Goal: Task Accomplishment & Management: Manage account settings

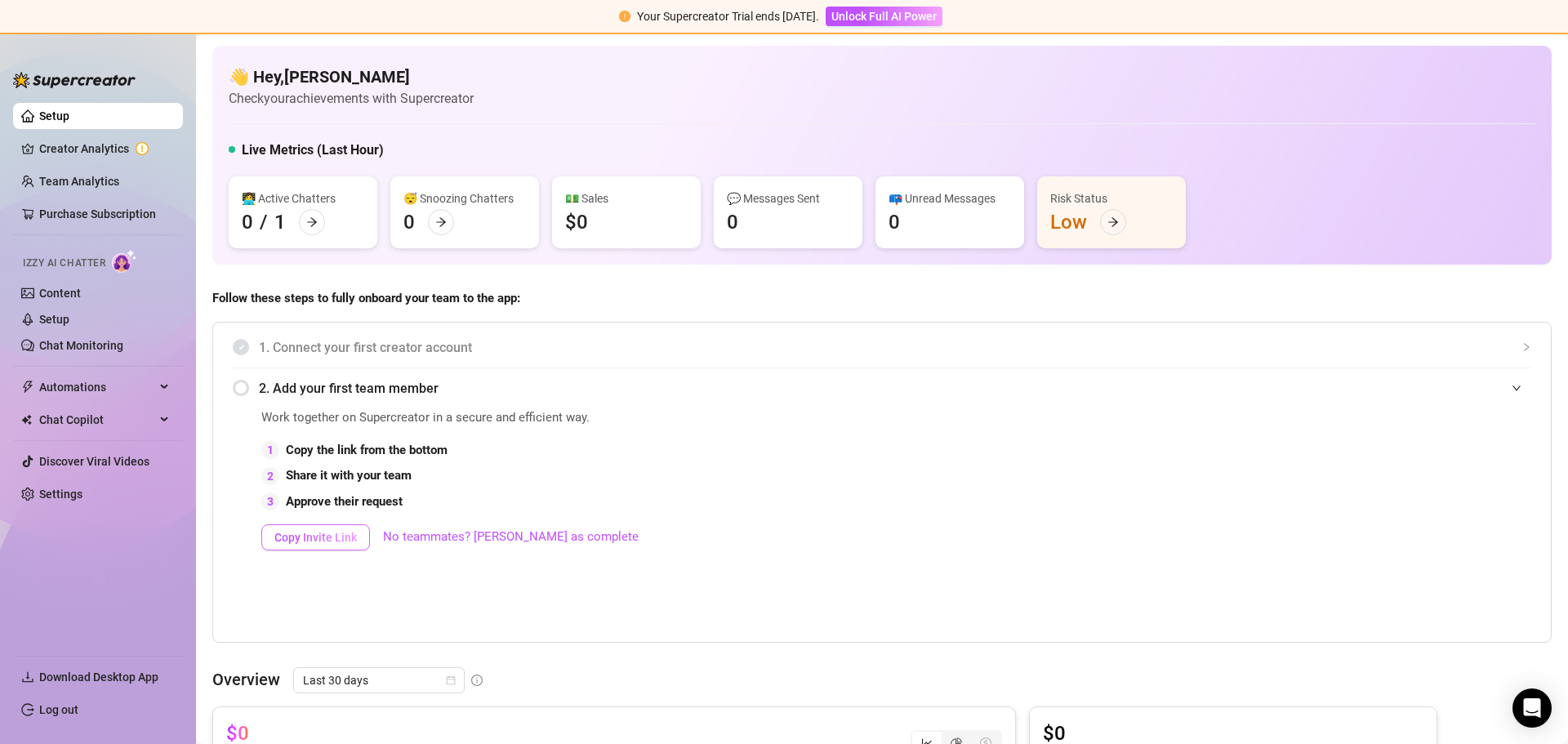
click at [291, 535] on span "Copy Invite Link" at bounding box center [316, 537] width 82 height 13
click at [470, 537] on link "No teammates? Mark as complete" at bounding box center [511, 537] width 255 height 19
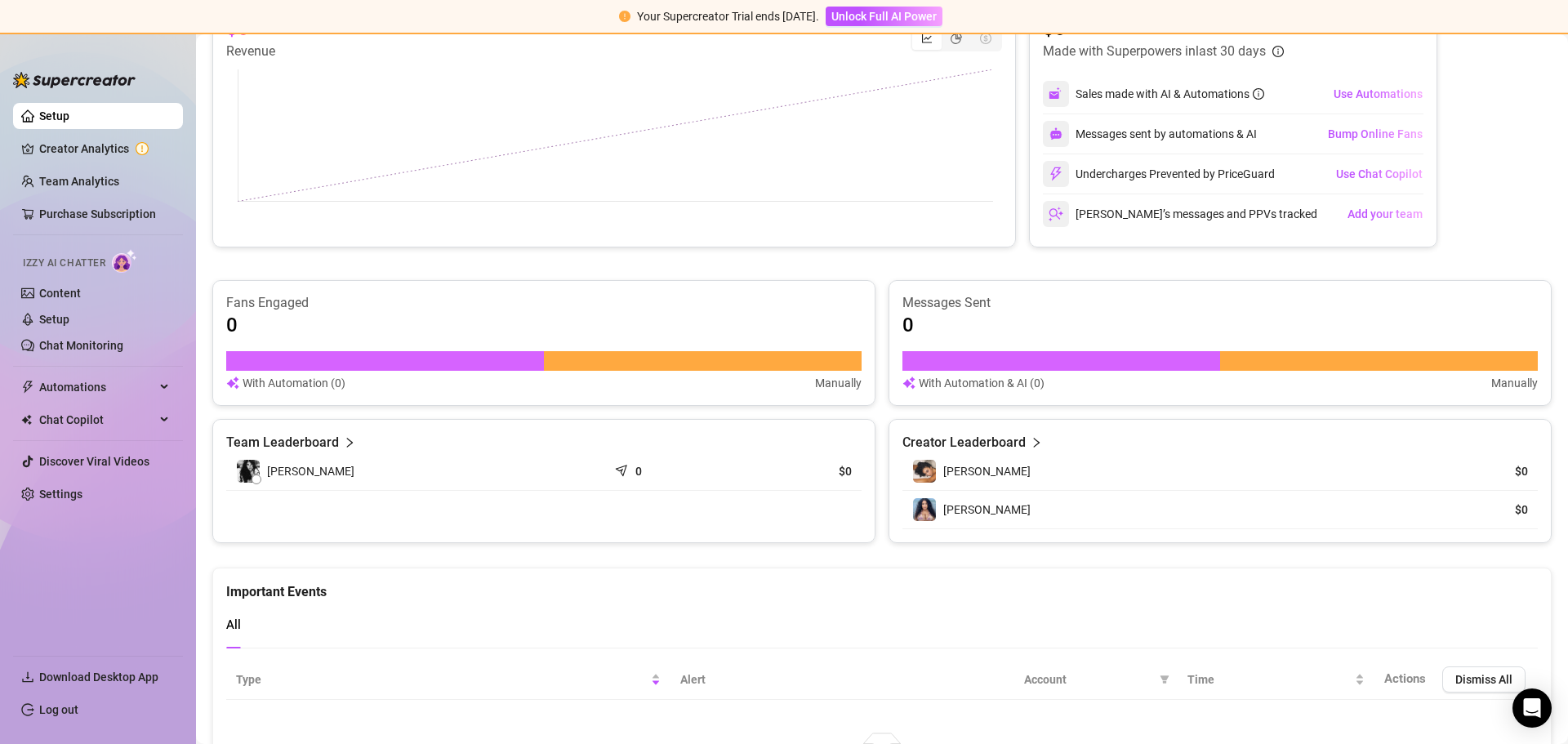
scroll to position [469, 0]
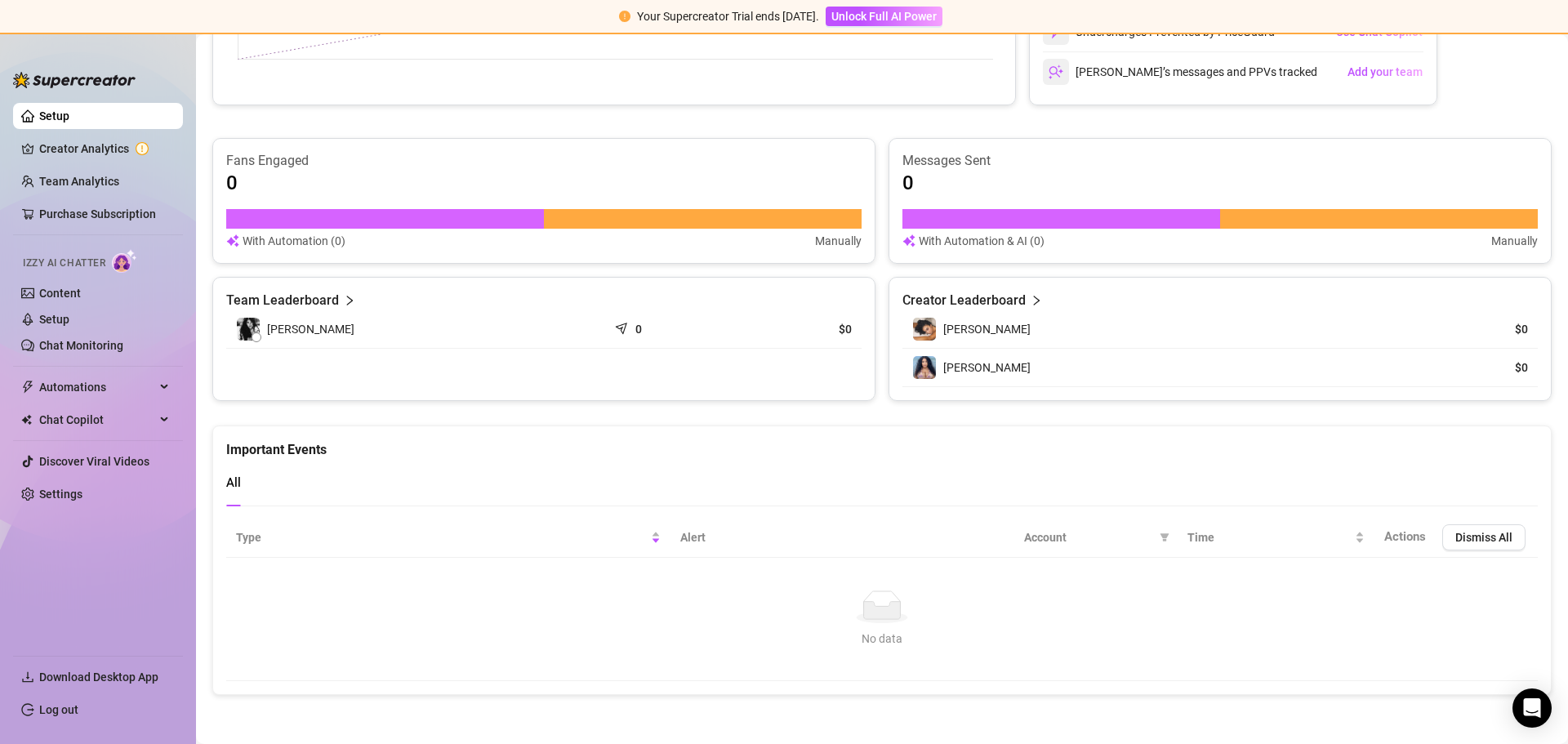
click at [39, 118] on link "Setup" at bounding box center [55, 116] width 30 height 13
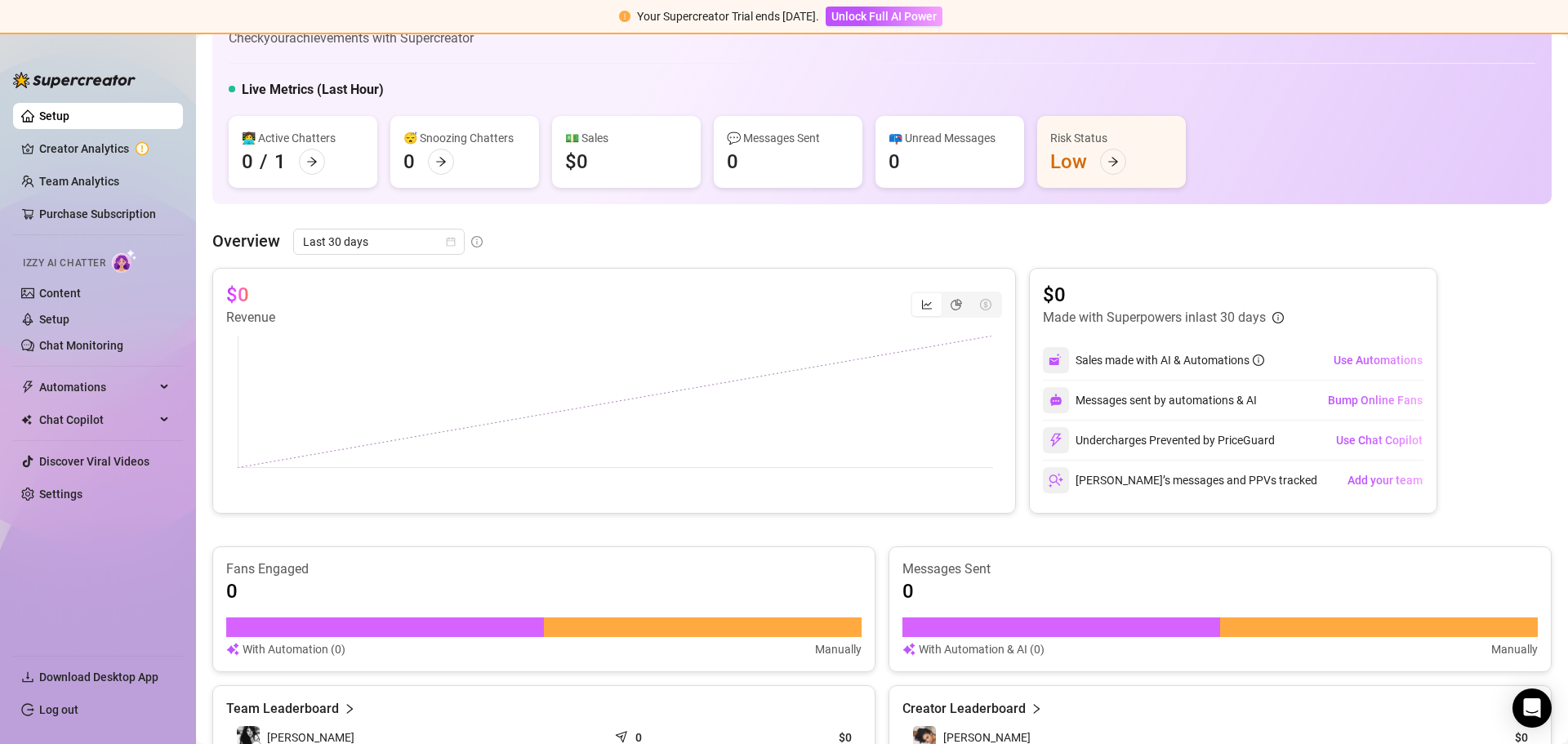
scroll to position [0, 0]
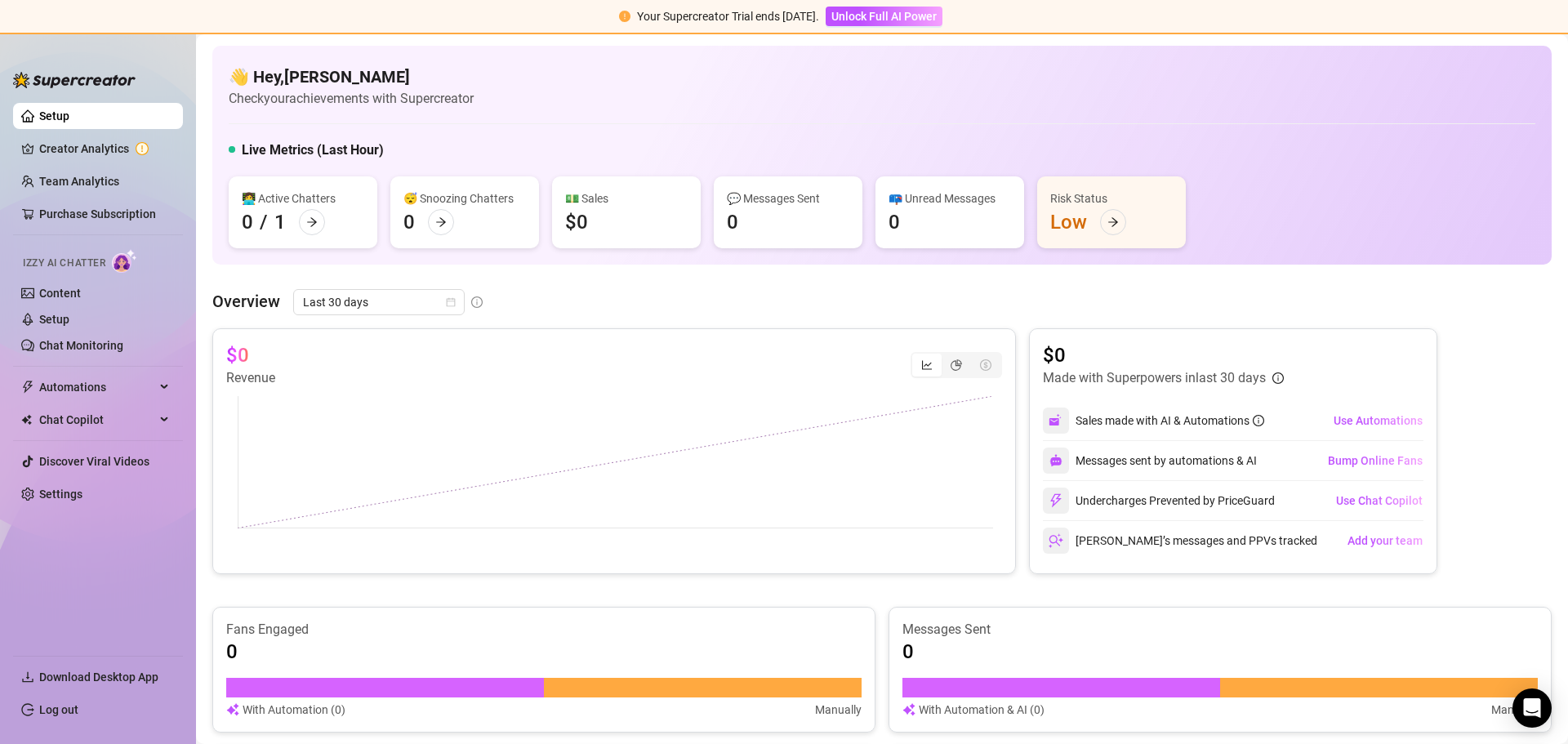
click at [1359, 509] on button "Use Chat Copilot" at bounding box center [1379, 500] width 88 height 26
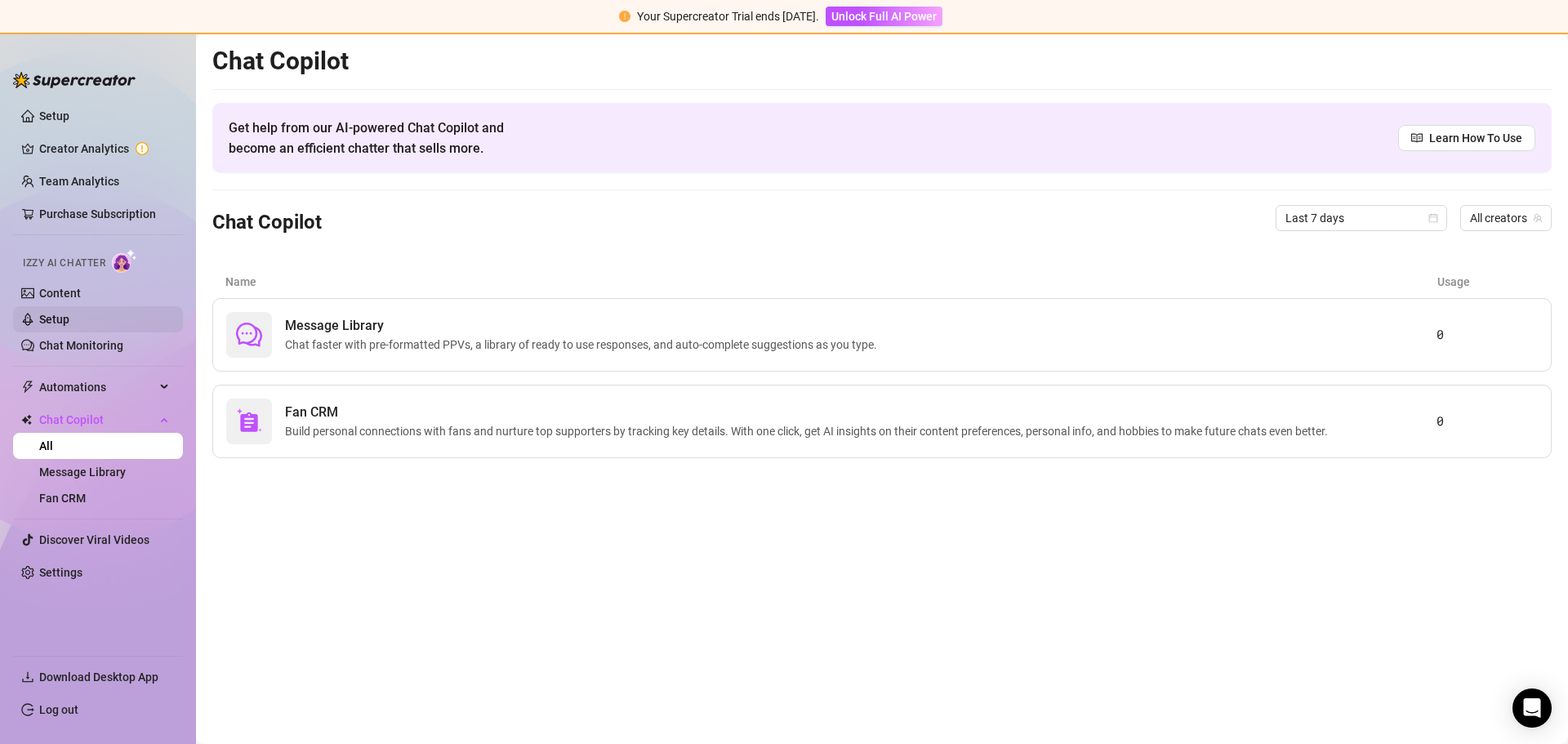
click at [43, 316] on link "Setup" at bounding box center [55, 319] width 30 height 13
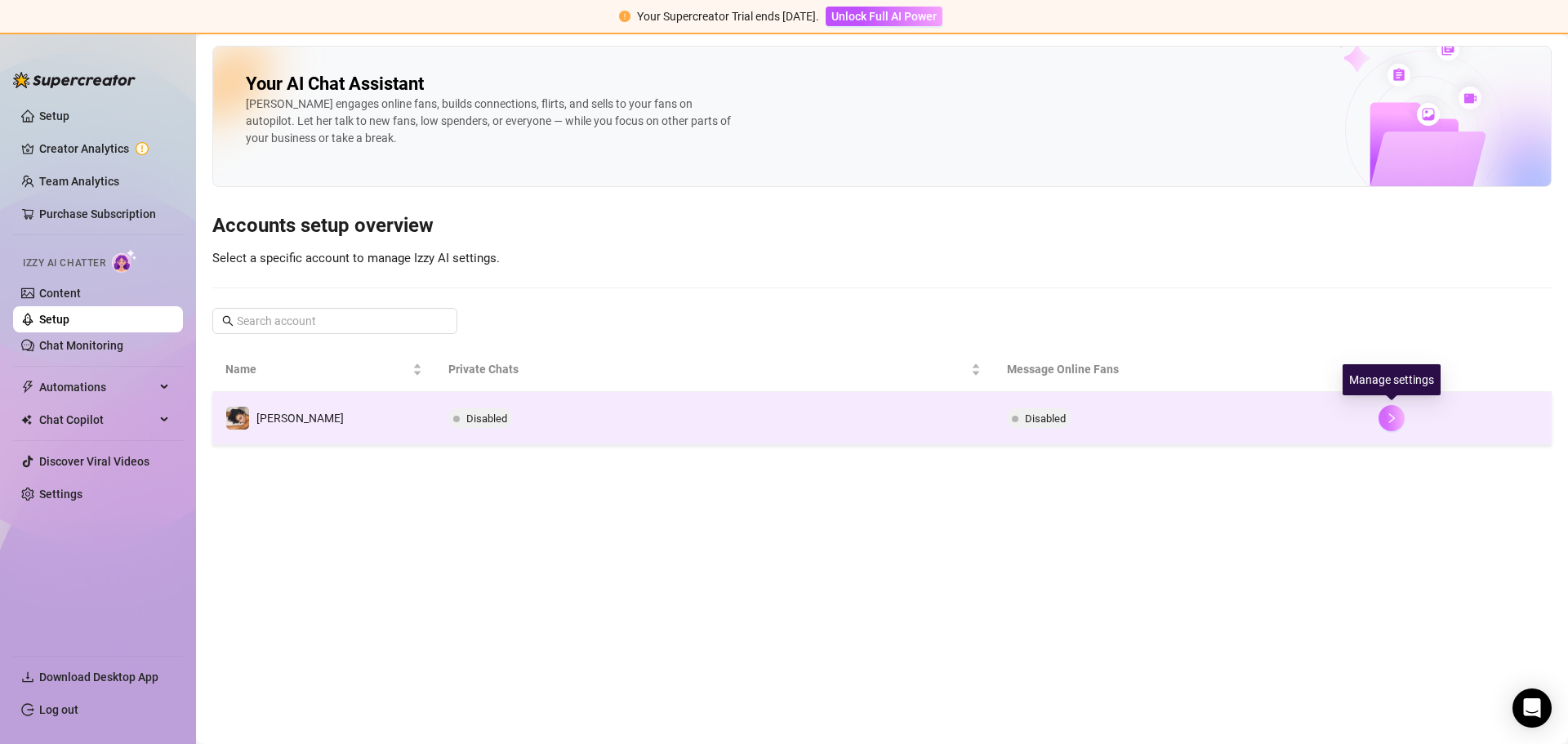
click at [1396, 410] on button "button" at bounding box center [1391, 417] width 26 height 26
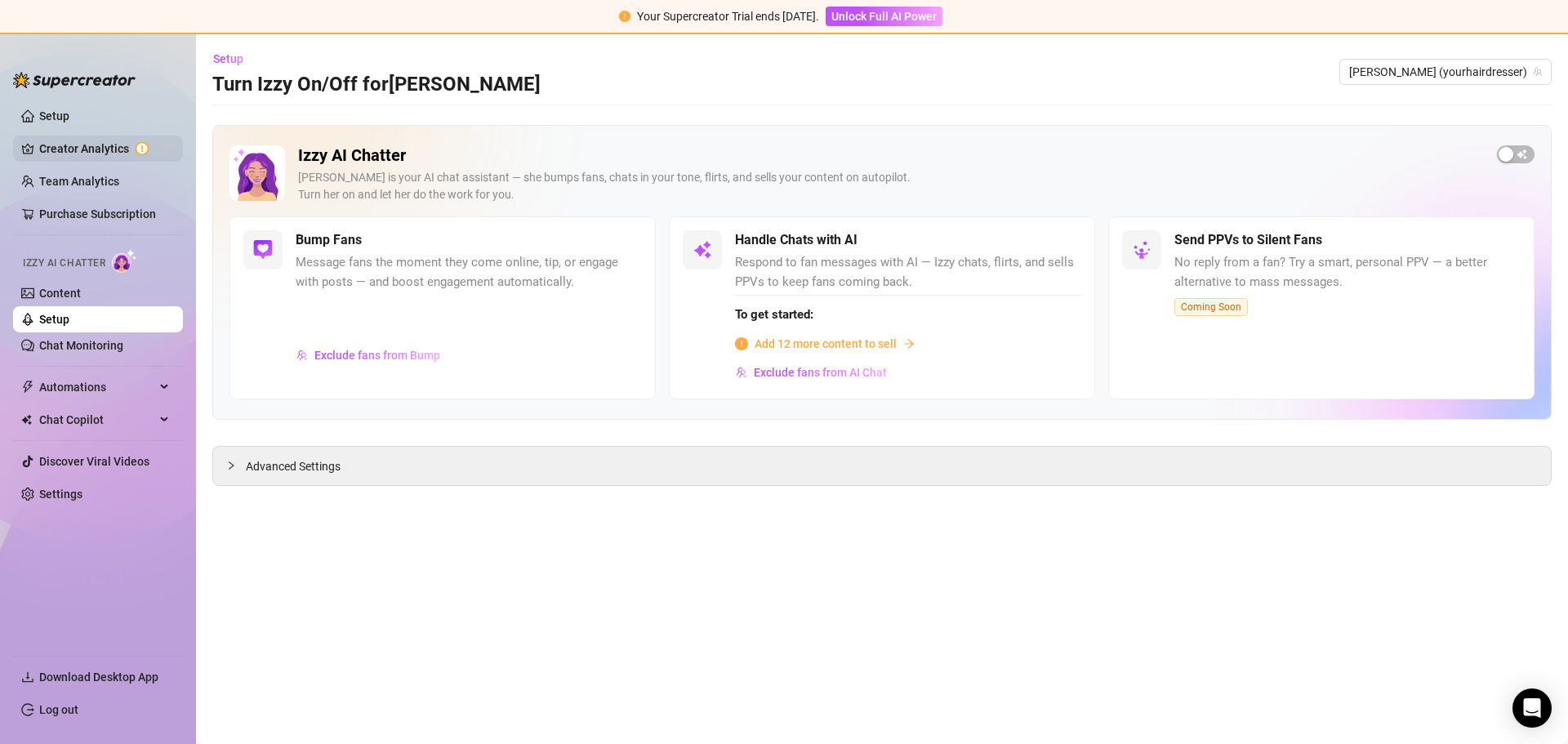
click at [94, 155] on link "Creator Analytics" at bounding box center [105, 148] width 131 height 26
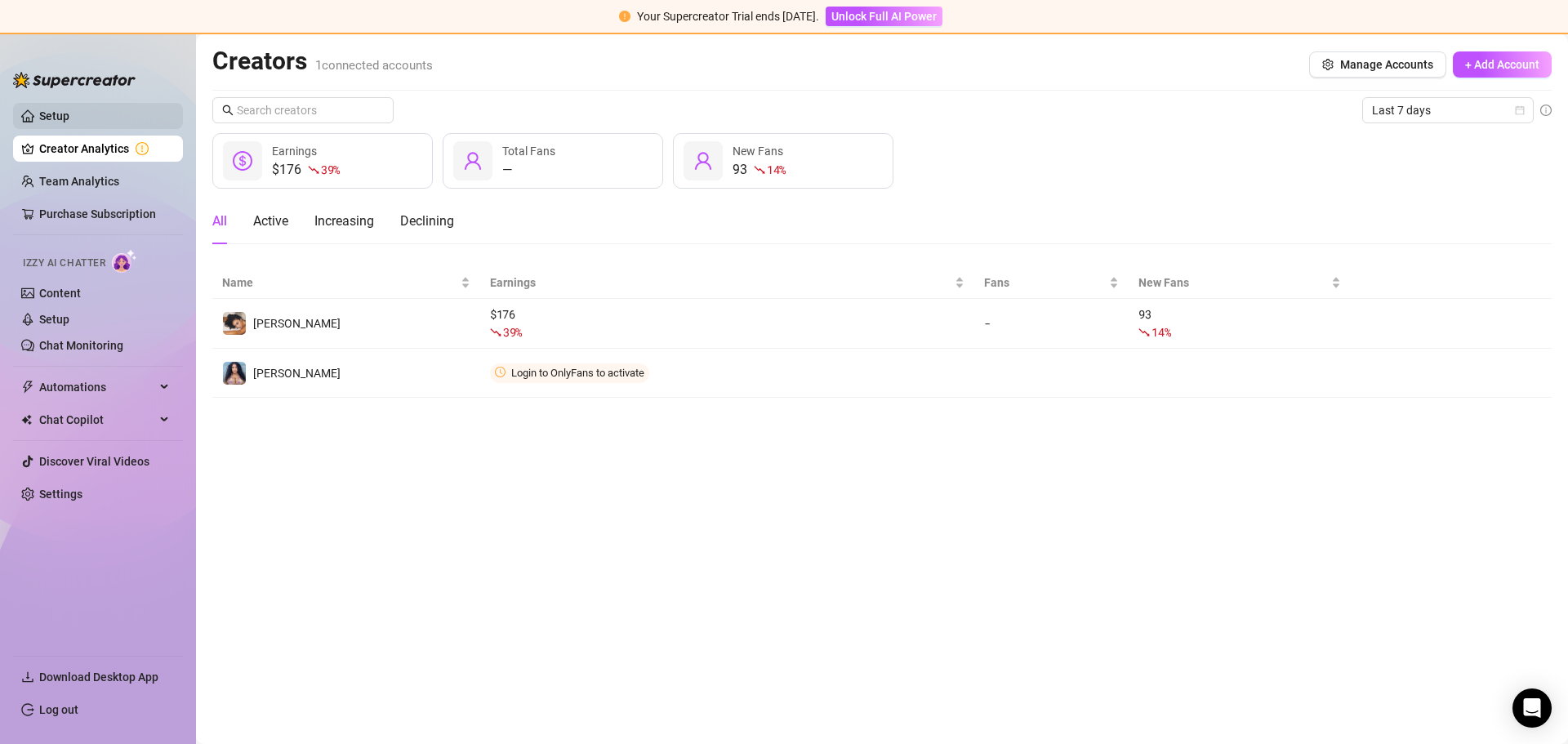
click at [51, 123] on link "Setup" at bounding box center [55, 116] width 30 height 13
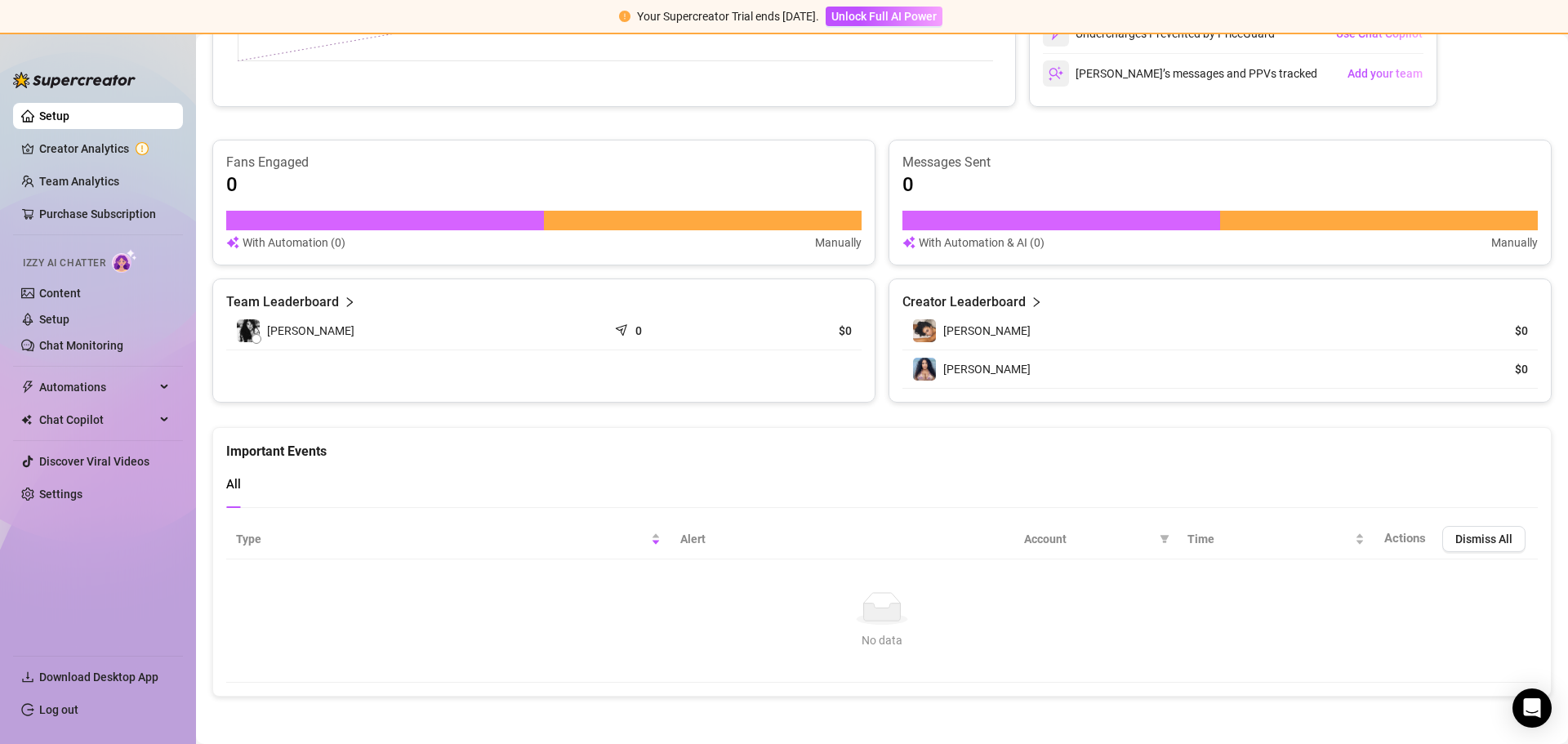
scroll to position [469, 0]
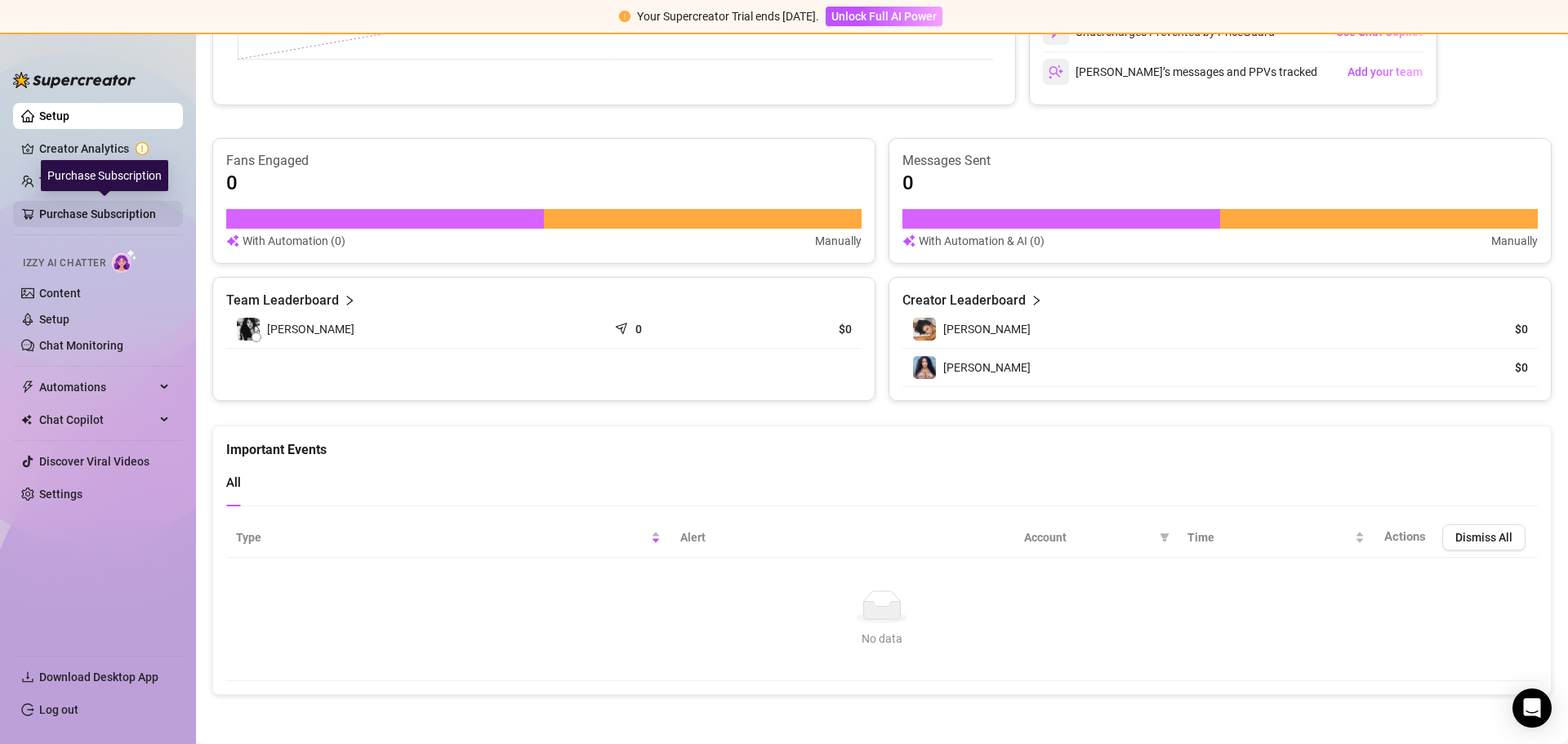
click at [134, 214] on link "Purchase Subscription" at bounding box center [105, 213] width 131 height 26
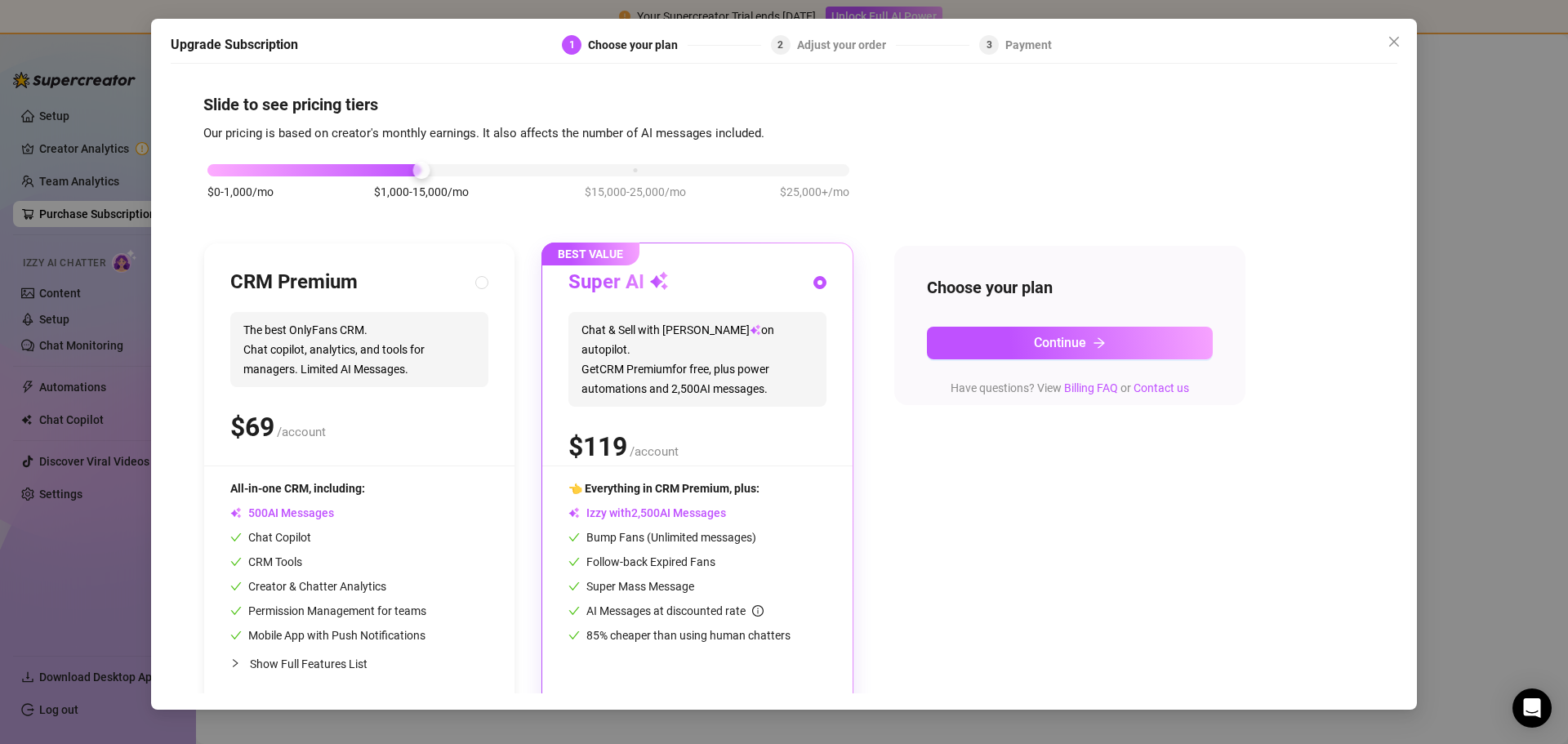
click at [1403, 273] on div "Upgrade Subscription 1 Choose your plan 2 Adjust your order 3 Payment Slide to …" at bounding box center [784, 364] width 1266 height 691
click at [1404, 45] on span "Close" at bounding box center [1393, 42] width 26 height 13
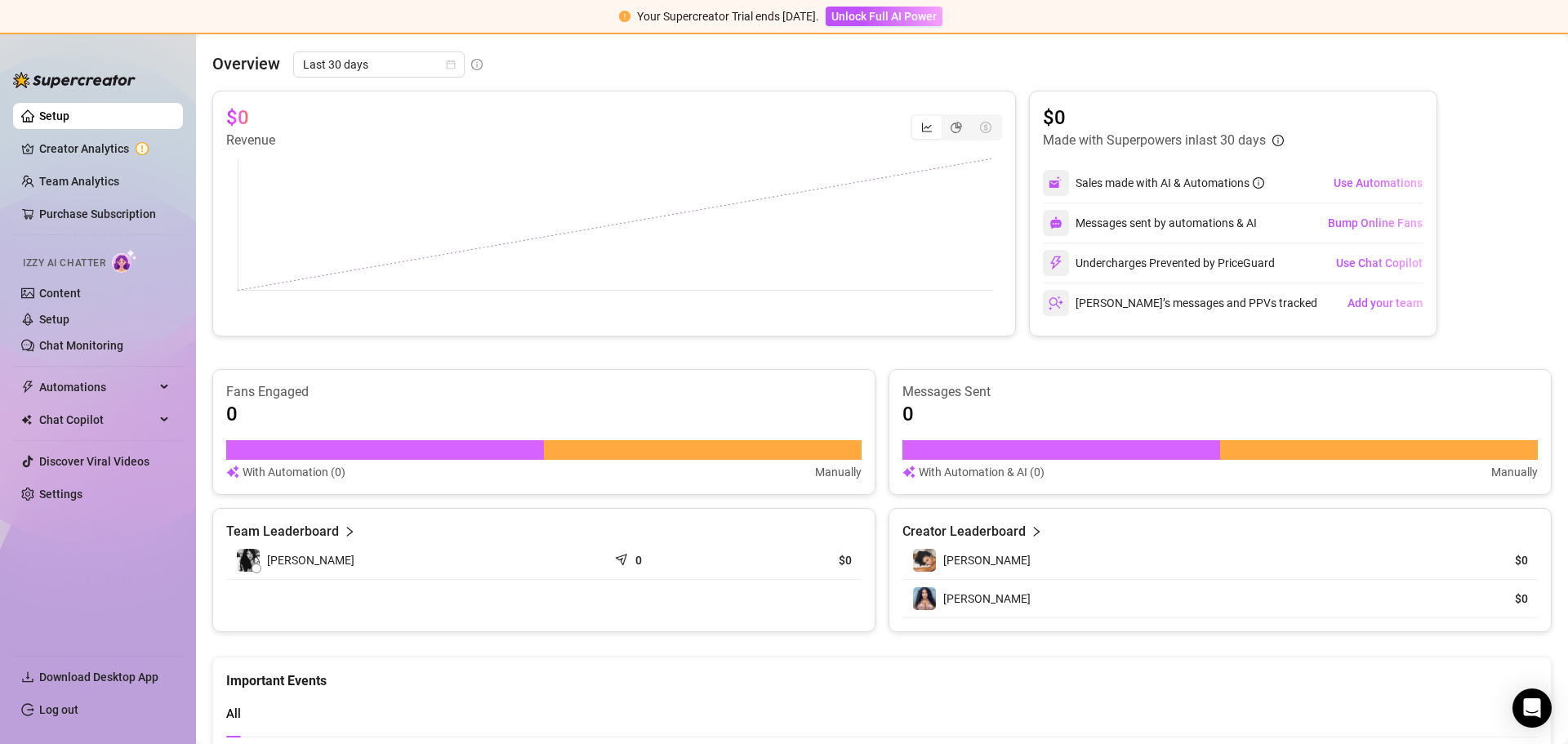
scroll to position [245, 0]
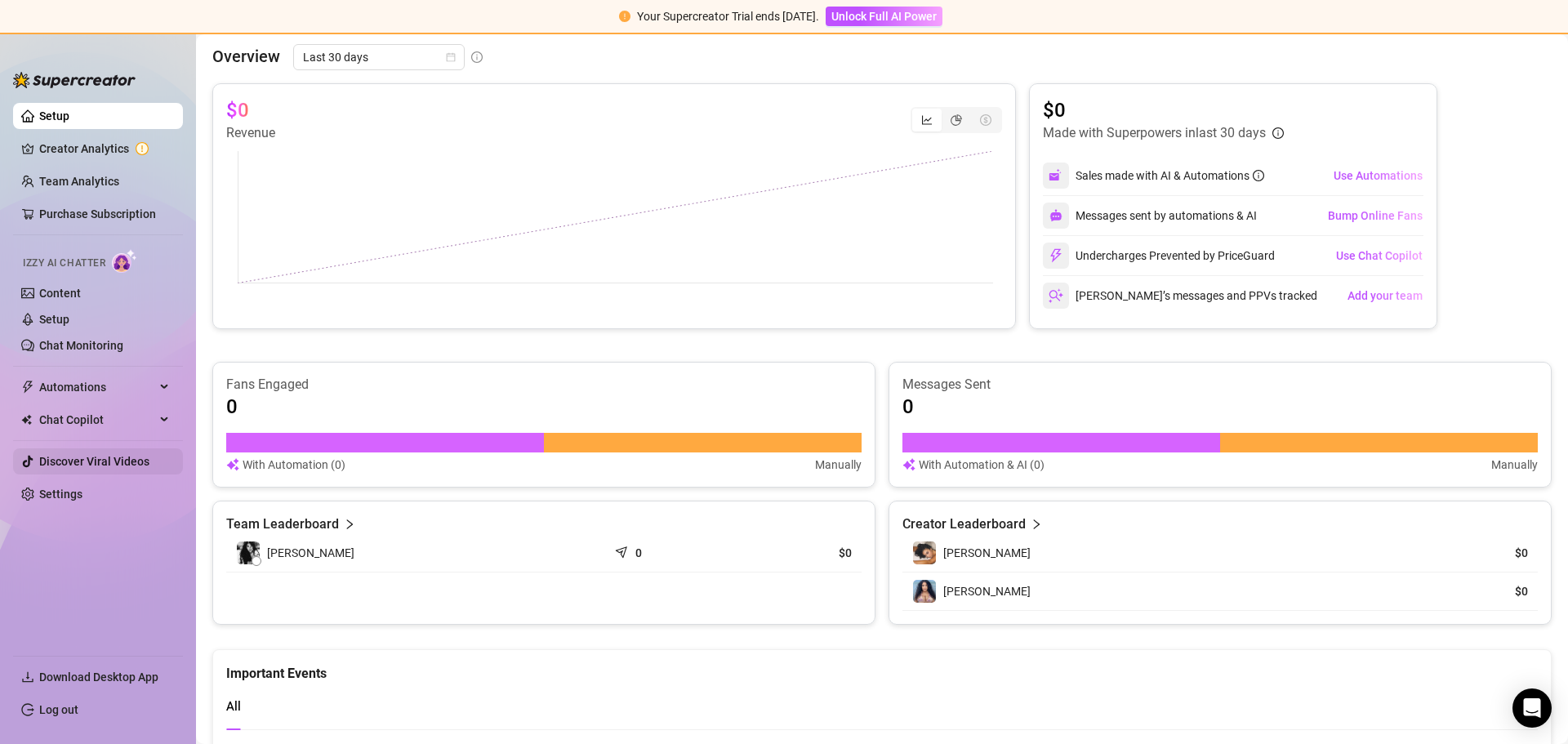
click at [93, 467] on link "Discover Viral Videos" at bounding box center [94, 462] width 110 height 13
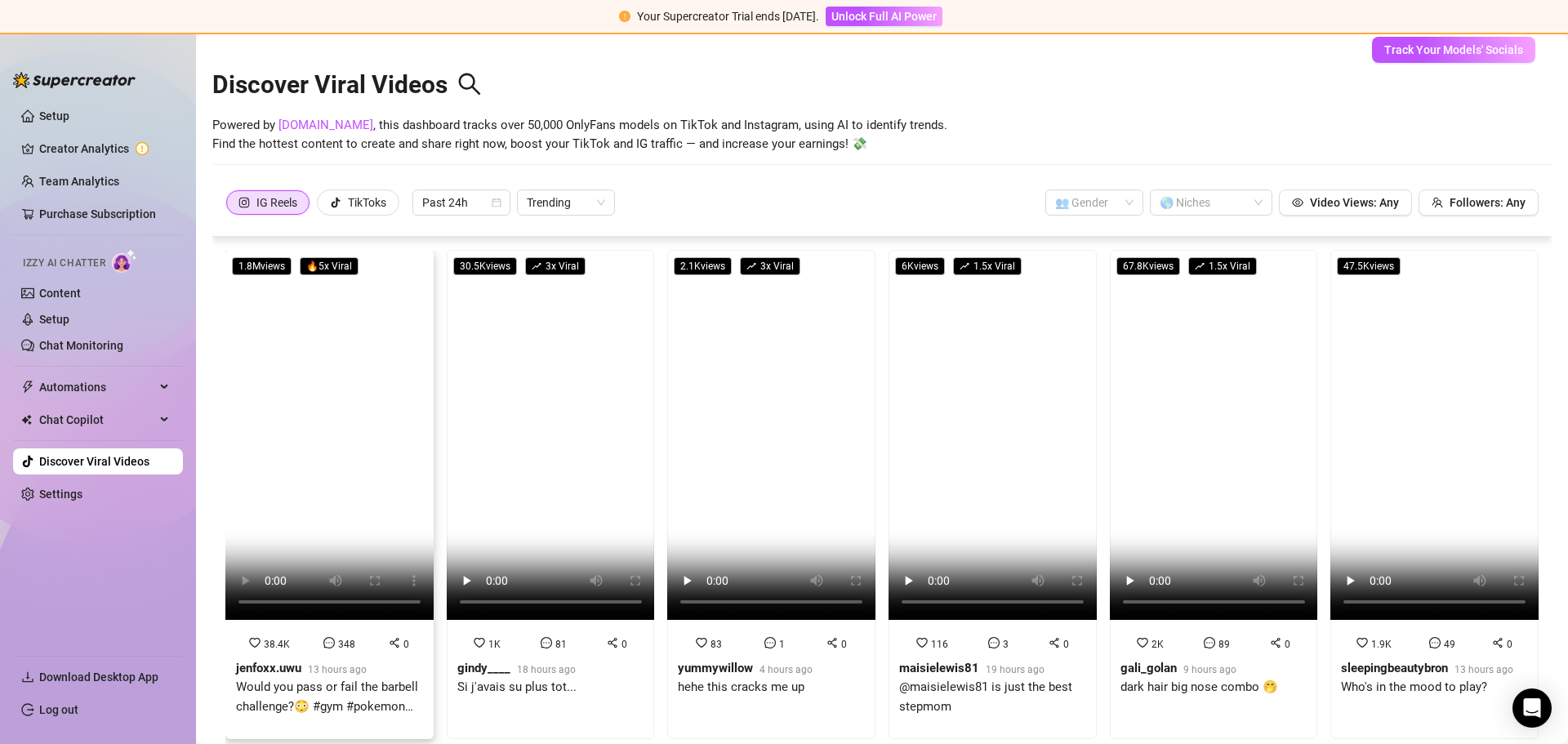
click at [296, 311] on video at bounding box center [329, 435] width 208 height 369
click at [545, 304] on video at bounding box center [551, 435] width 208 height 369
click at [713, 357] on video at bounding box center [771, 435] width 208 height 369
click at [70, 427] on span "Chat Copilot" at bounding box center [97, 419] width 116 height 26
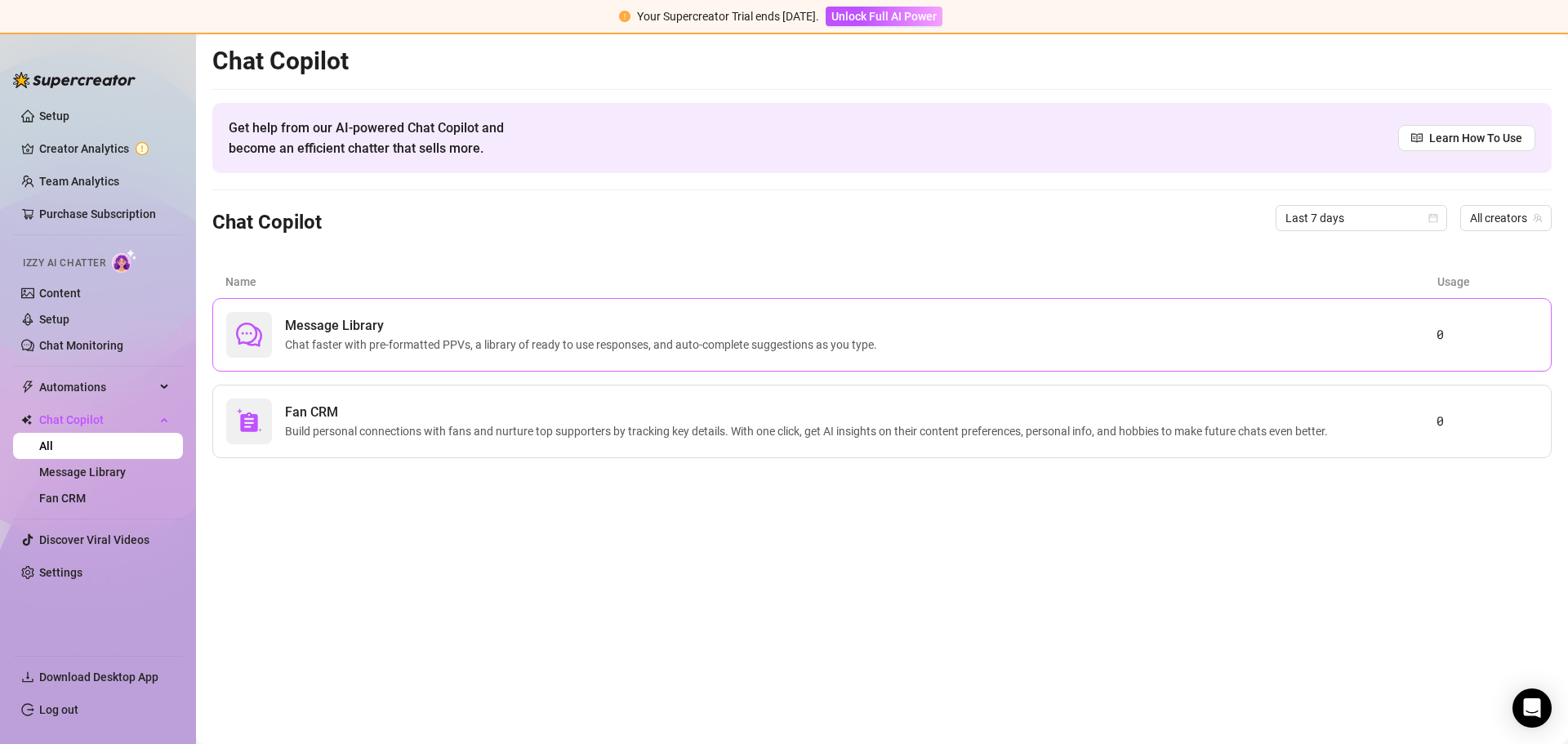
click at [442, 361] on div "Message Library Chat faster with pre-formatted PPVs, a library of ready to use …" at bounding box center [882, 335] width 1340 height 74
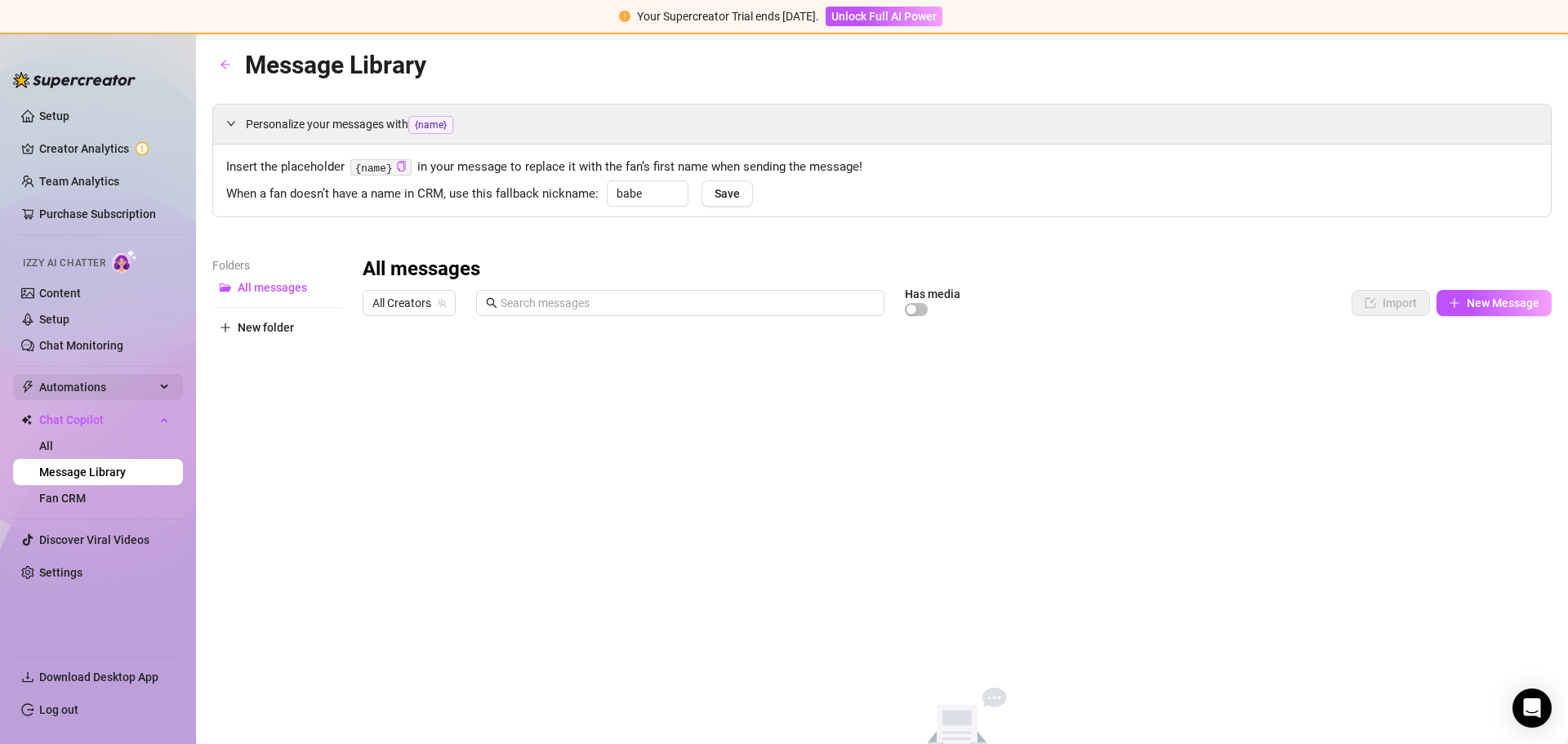
click at [93, 387] on span "Automations" at bounding box center [97, 386] width 116 height 26
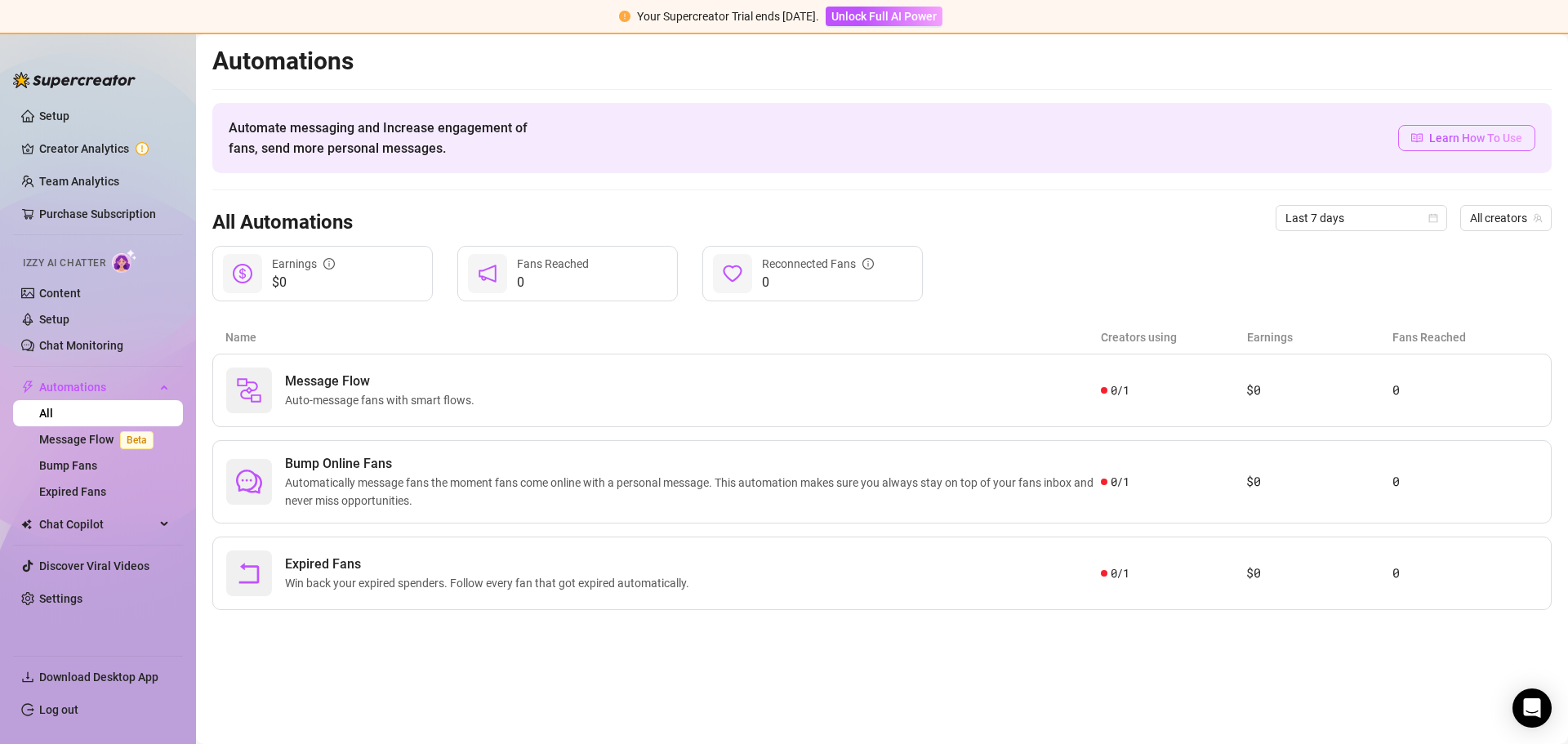
click at [1448, 140] on span "Learn How To Use" at bounding box center [1476, 138] width 93 height 18
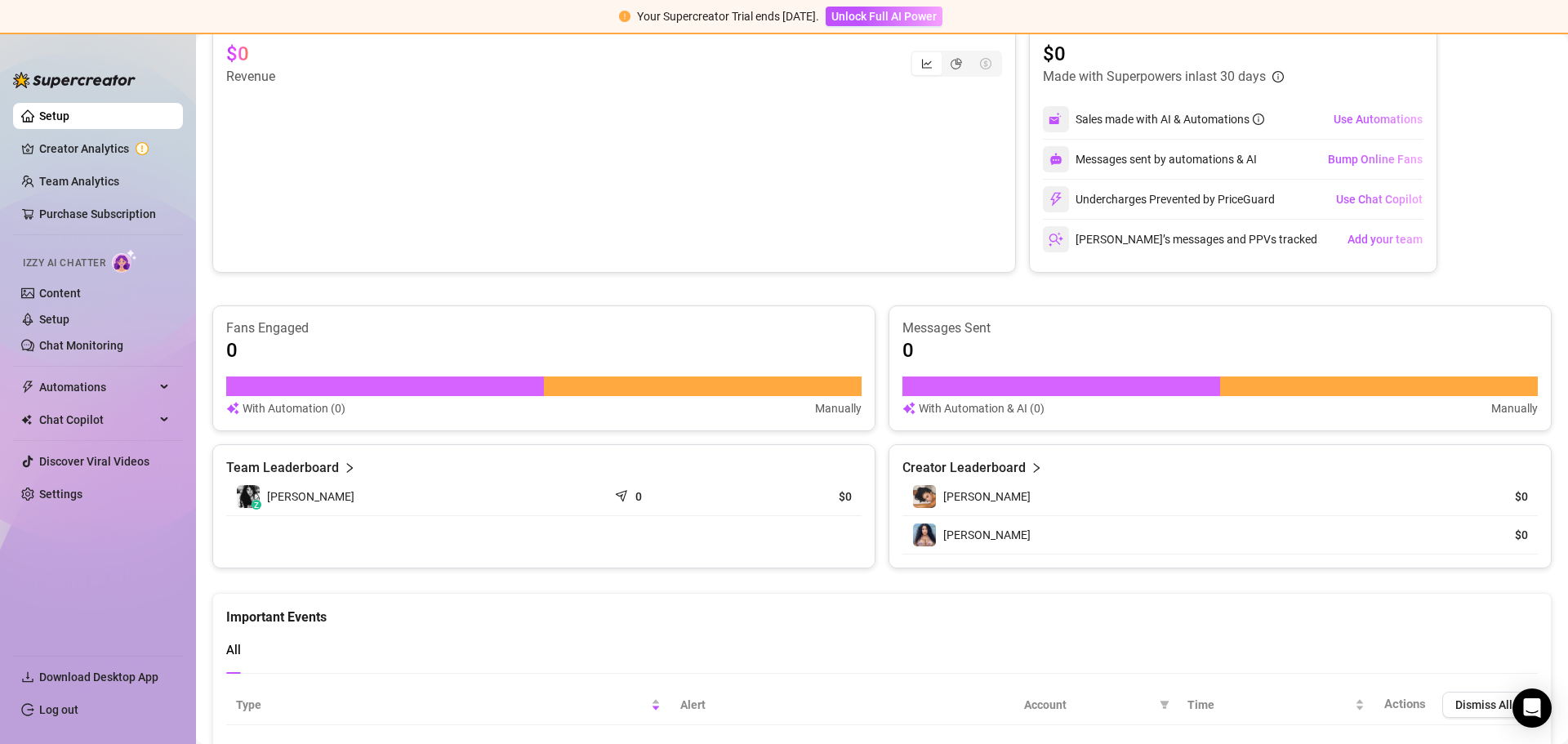
scroll to position [327, 0]
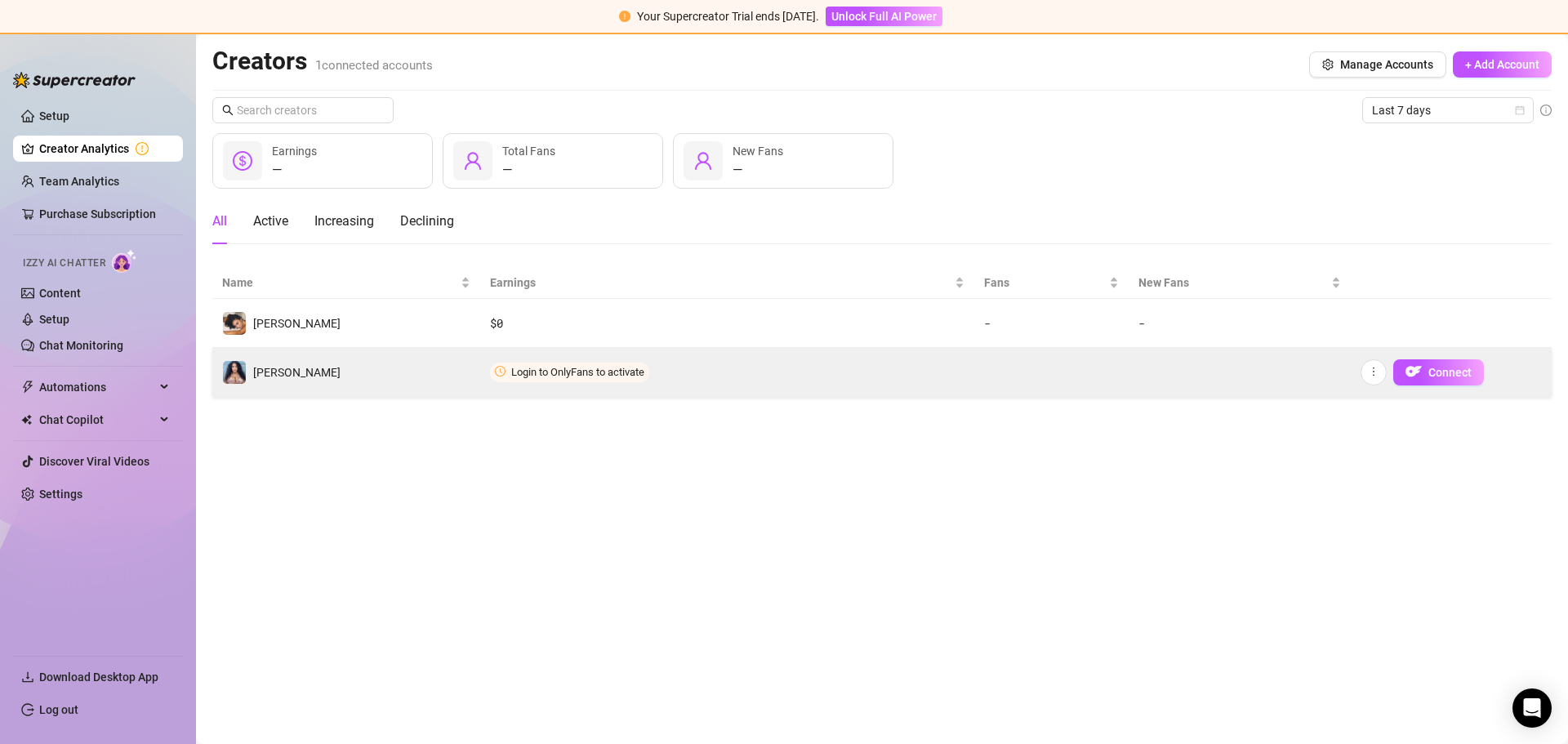
click at [579, 382] on td "Login to OnlyFans to activate" at bounding box center [727, 372] width 494 height 49
click at [587, 369] on span "Login to OnlyFans to activate" at bounding box center [578, 372] width 133 height 13
click at [1459, 370] on span "Connect" at bounding box center [1450, 373] width 44 height 13
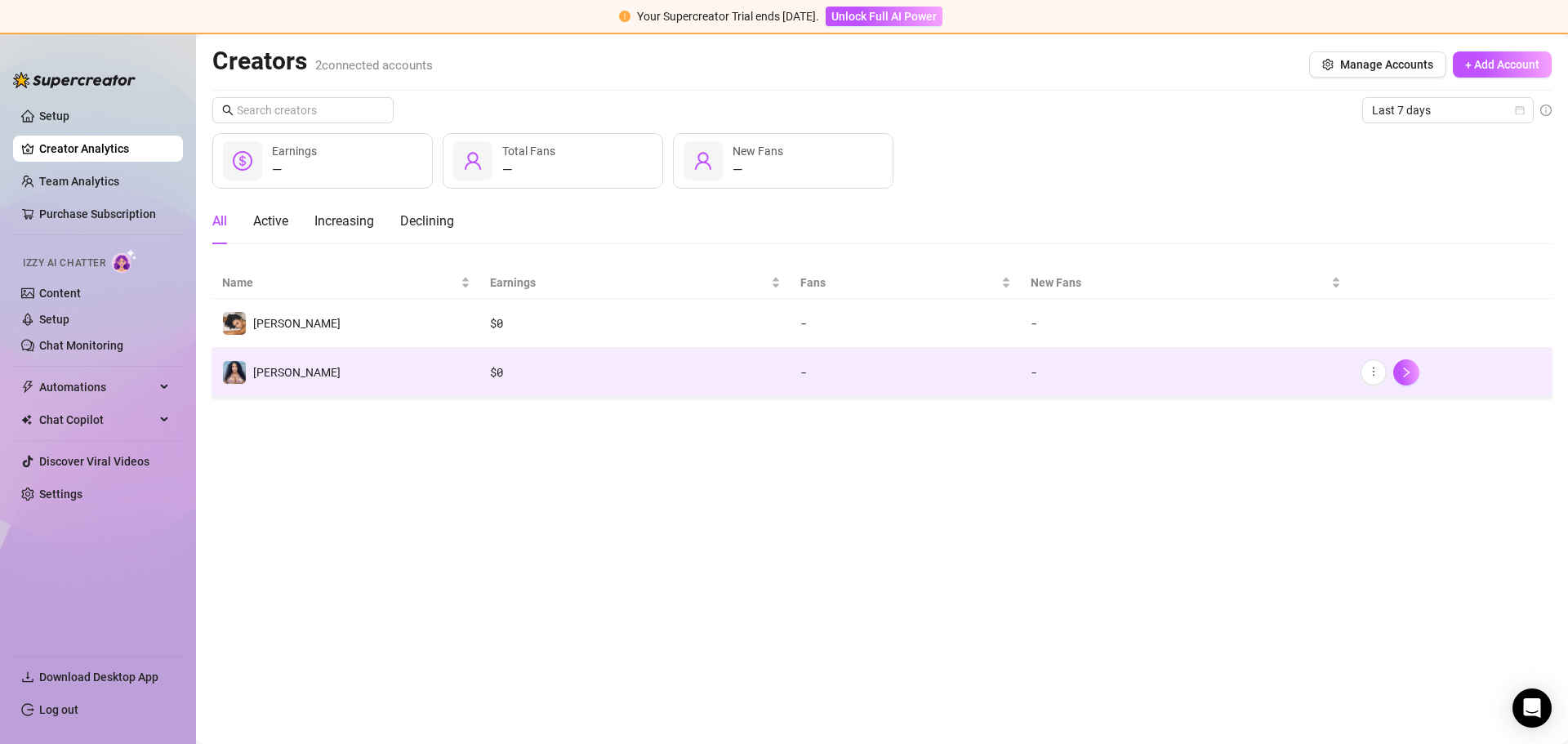
click at [1311, 207] on div "All Active Increasing Declining" at bounding box center [882, 221] width 1340 height 45
